Goal: Navigation & Orientation: Find specific page/section

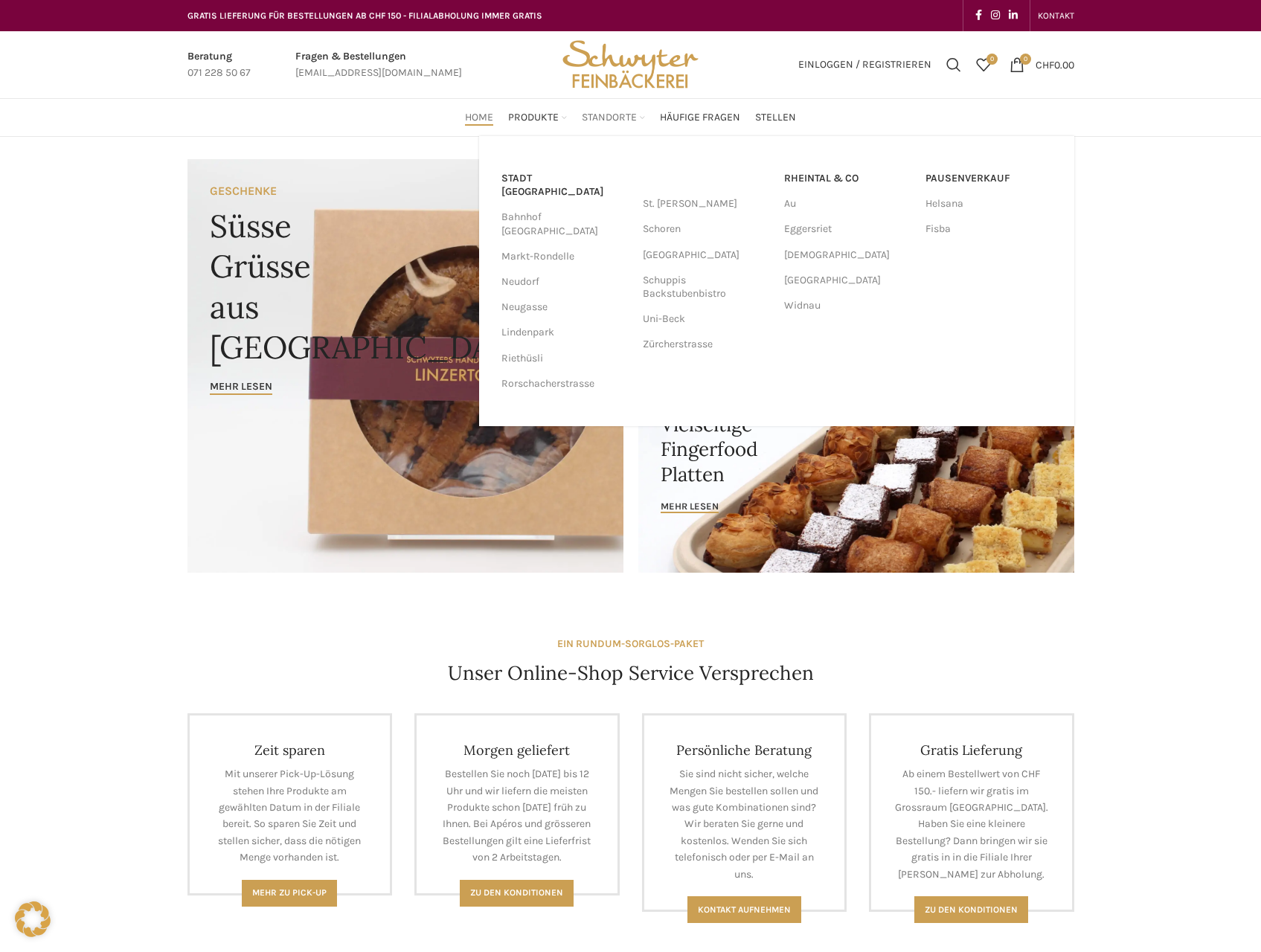
click at [607, 116] on span "Standorte" at bounding box center [609, 118] width 55 height 14
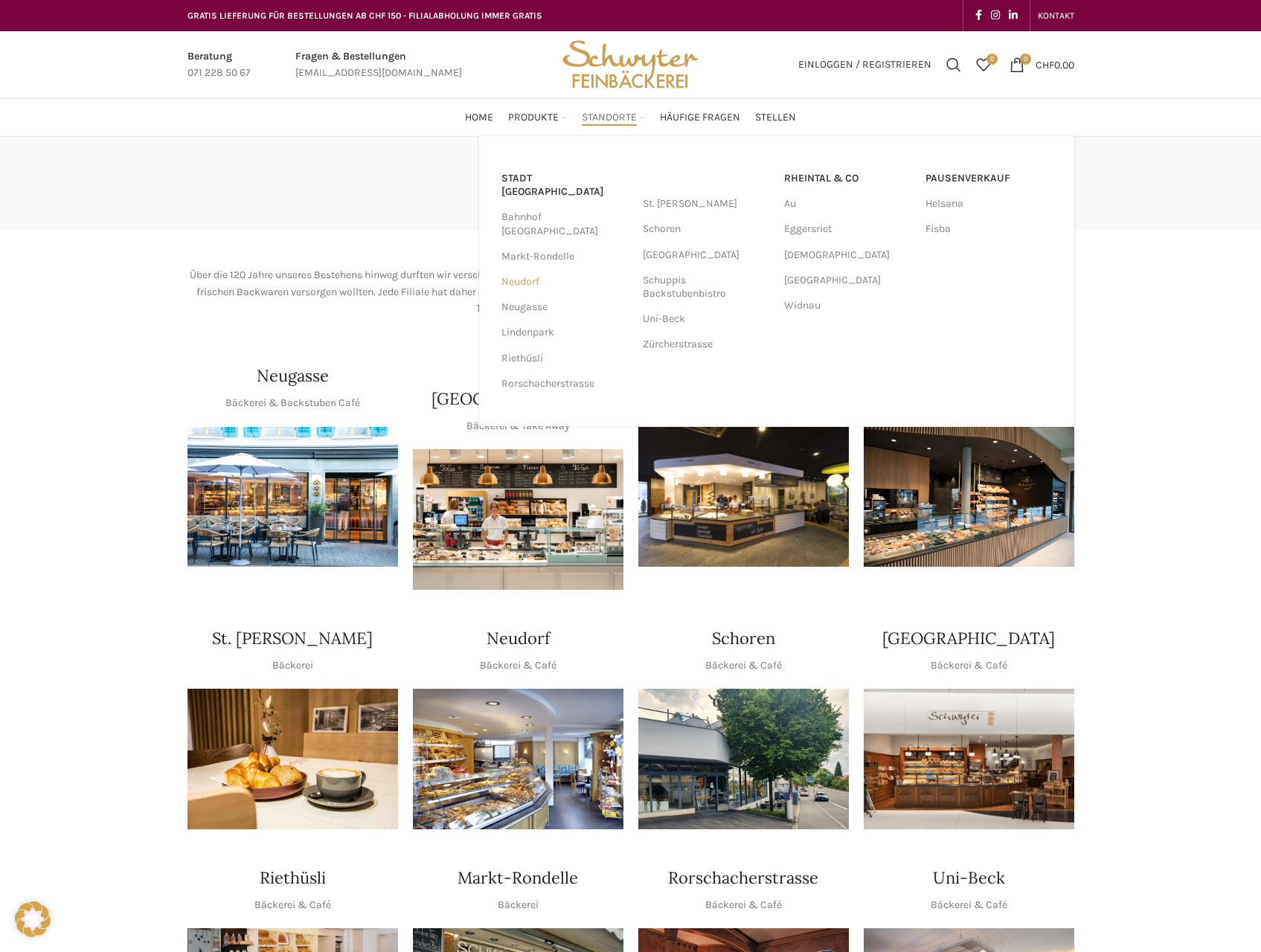
click at [514, 269] on link "Neudorf" at bounding box center [565, 282] width 126 height 25
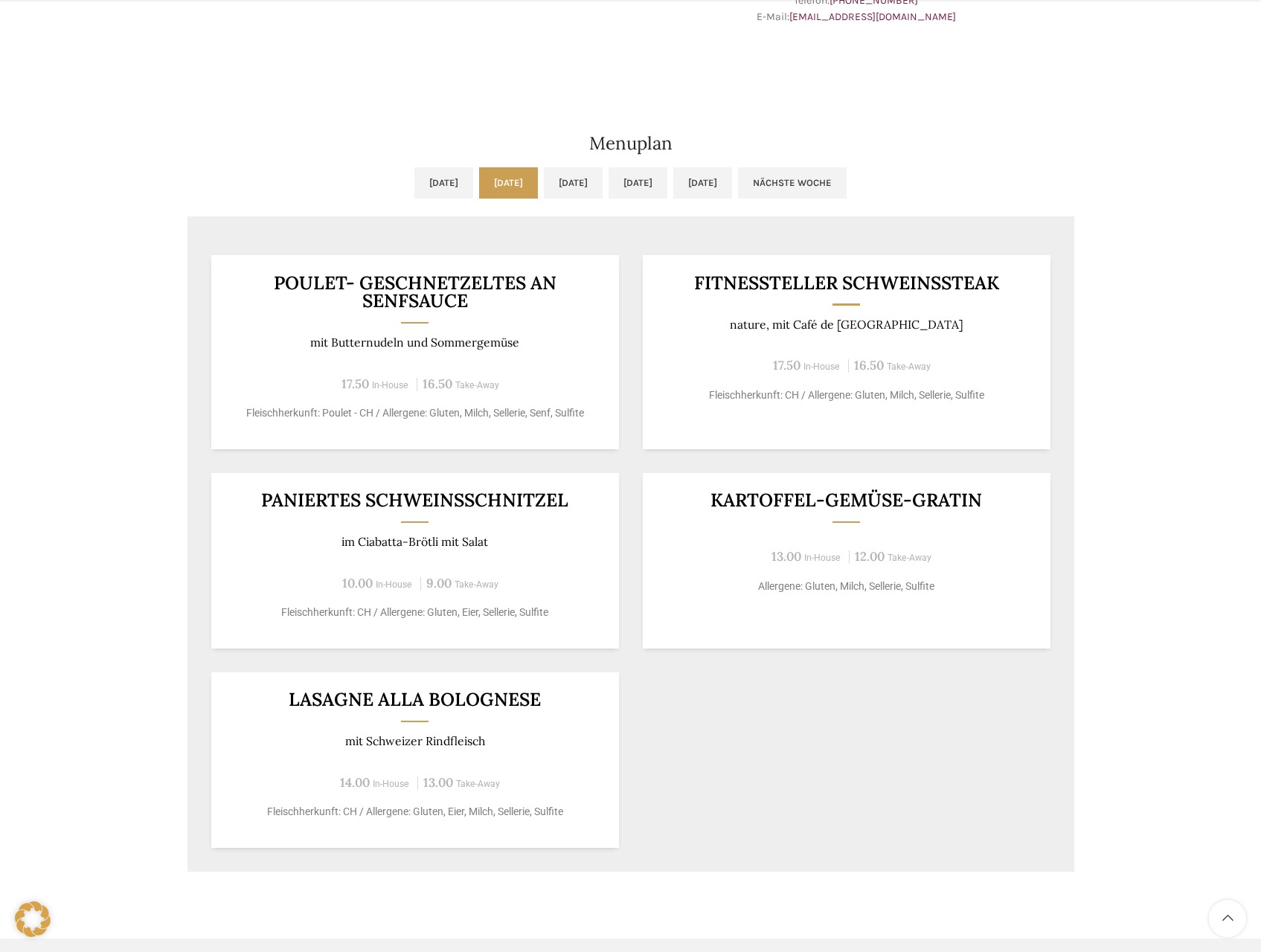
scroll to position [670, 0]
